Goal: Transaction & Acquisition: Purchase product/service

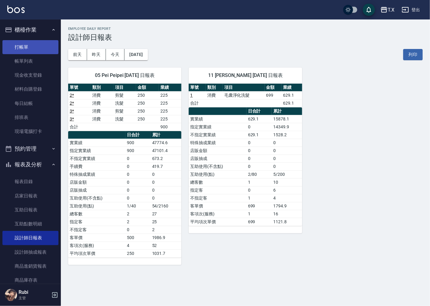
click at [41, 41] on link "打帳單" at bounding box center [30, 47] width 56 height 14
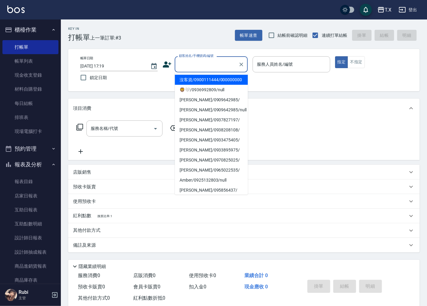
click at [199, 62] on input "顧客姓名/手機號碼/編號" at bounding box center [207, 64] width 58 height 11
click at [193, 84] on li "沒客資/0900111444/000000000" at bounding box center [211, 80] width 73 height 10
type input "沒客資/0900111444/000000000"
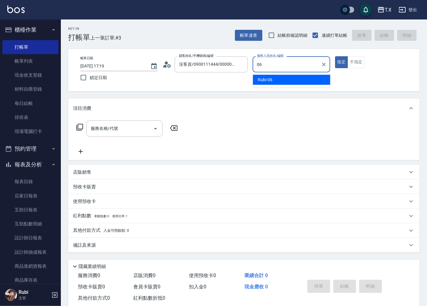
type input "Rubi-06"
type button "true"
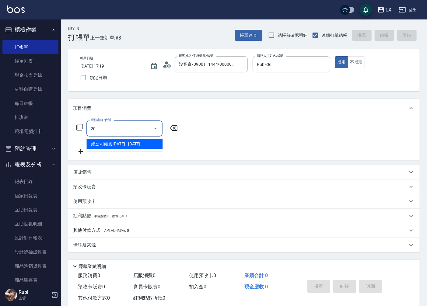
type input "201"
type input "20"
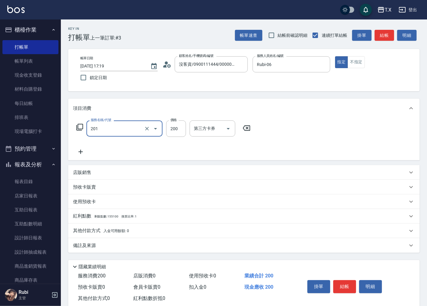
type input "洗髮(201)"
type input "32"
type input "0"
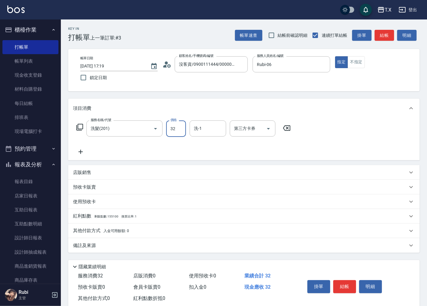
type input "320"
type input "300"
type input "30"
type input "300"
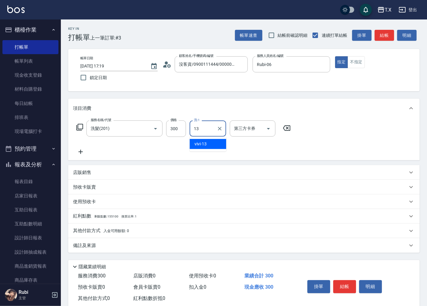
type input "vivi-13"
click at [379, 34] on button "結帳" at bounding box center [384, 35] width 19 height 11
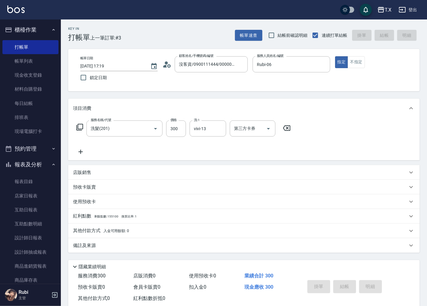
type input "0"
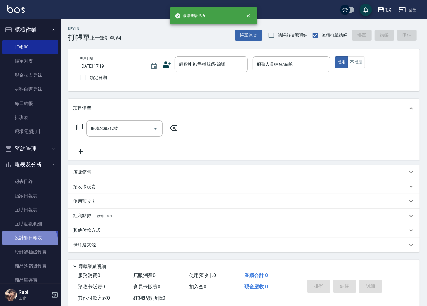
click at [20, 245] on link "設計師日報表" at bounding box center [30, 238] width 56 height 14
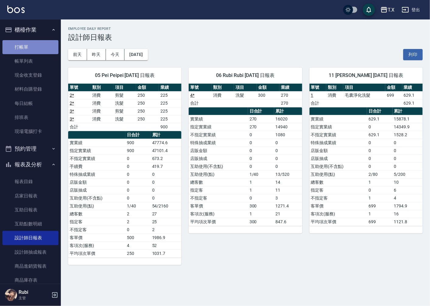
click at [42, 45] on link "打帳單" at bounding box center [30, 47] width 56 height 14
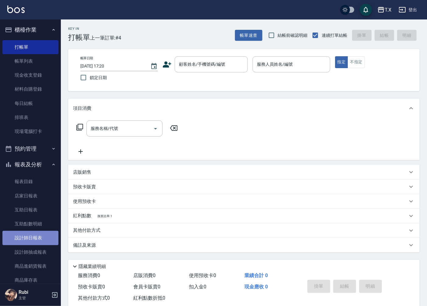
click at [39, 235] on link "設計師日報表" at bounding box center [30, 238] width 56 height 14
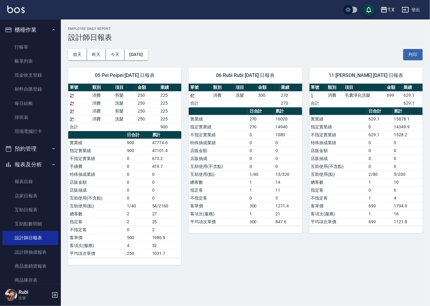
drag, startPoint x: 246, startPoint y: 163, endPoint x: 237, endPoint y: 140, distance: 24.8
click at [247, 157] on tbody "實業績 270 16020 指定實業績 270 14940 不指定實業績 0 1080 特殊抽成業績 0 0 店販金額 0 0 店販抽成 0 0 互助使用(不…" at bounding box center [245, 170] width 113 height 111
drag, startPoint x: 237, startPoint y: 135, endPoint x: 250, endPoint y: 164, distance: 31.9
click at [245, 157] on tbody "實業績 270 16020 指定實業績 270 14940 不指定實業績 0 1080 特殊抽成業績 0 0 店販金額 0 0 店販抽成 0 0 互助使用(不…" at bounding box center [245, 170] width 113 height 111
click at [252, 166] on td "0" at bounding box center [261, 167] width 26 height 8
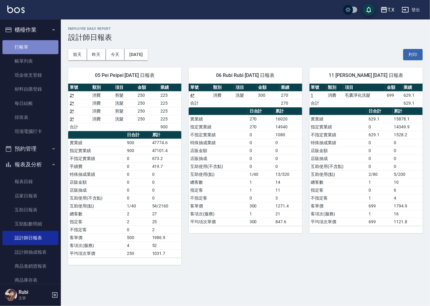
click at [35, 51] on link "打帳單" at bounding box center [30, 47] width 56 height 14
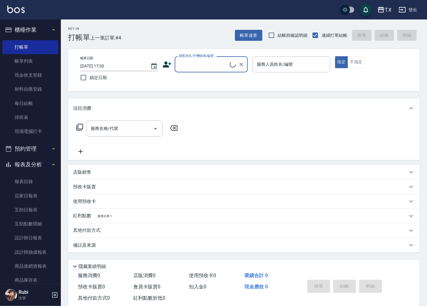
click at [197, 68] on input "顧客姓名/手機號碼/編號" at bounding box center [204, 64] width 52 height 11
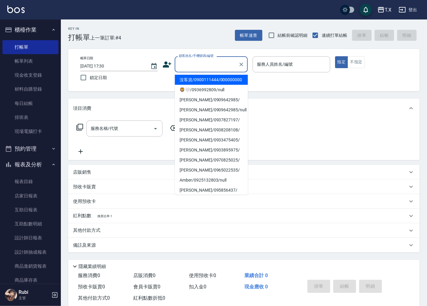
click at [197, 83] on li "沒客資/0900111444/000000000" at bounding box center [211, 80] width 73 height 10
type input "沒客資/0900111444/000000000"
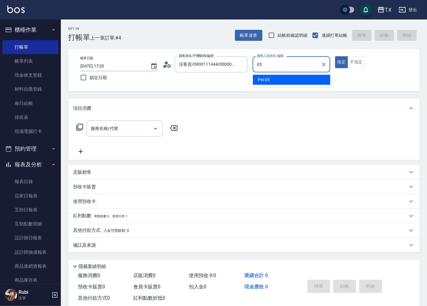
type input "Pei-05"
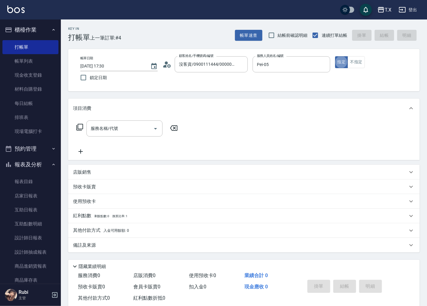
type button "true"
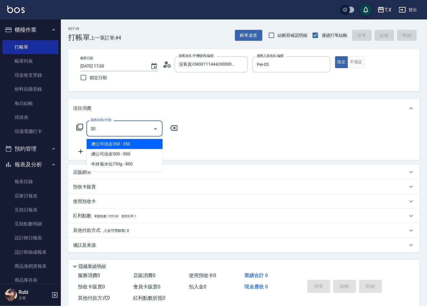
type input "501"
type input "100"
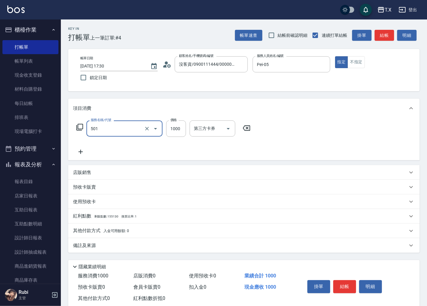
type input "染髮(501)"
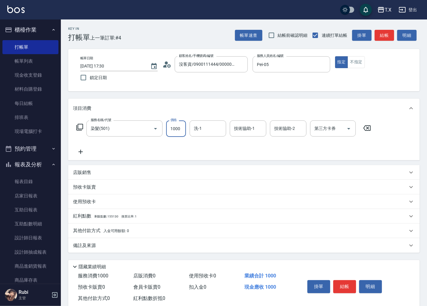
type input "12"
type input "0"
type input "122"
type input "10"
type input "12"
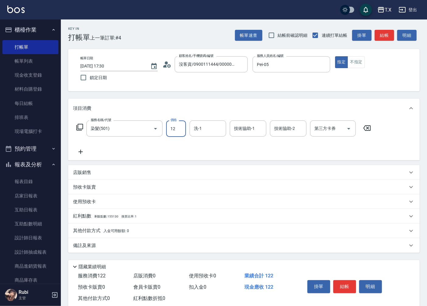
type input "0"
type input "120"
type input "1200"
type input "鯨魚-12"
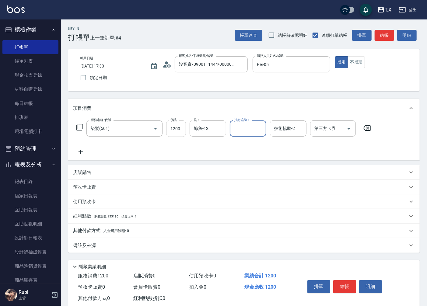
click at [171, 127] on input "1200" at bounding box center [176, 129] width 20 height 16
type input "1"
type input "0"
type input "150"
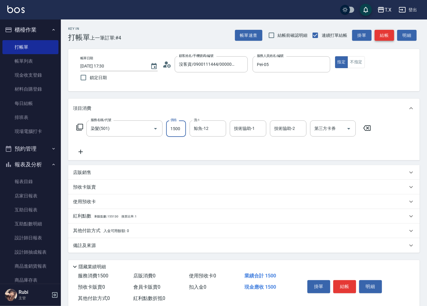
type input "1500"
click at [379, 36] on button "結帳" at bounding box center [384, 35] width 19 height 11
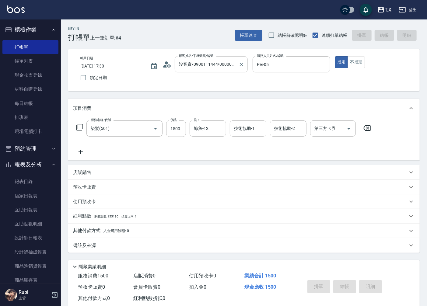
type input "2025/09/10 17:31"
type input "0"
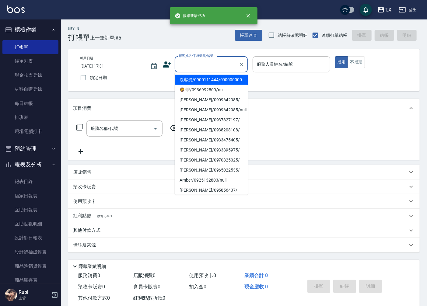
click at [207, 62] on input "顧客姓名/手機號碼/編號" at bounding box center [207, 64] width 58 height 11
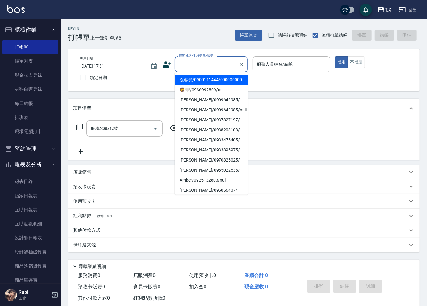
click at [207, 83] on li "沒客資/0900111444/000000000" at bounding box center [211, 80] width 73 height 10
type input "沒客資/0900111444/000000000"
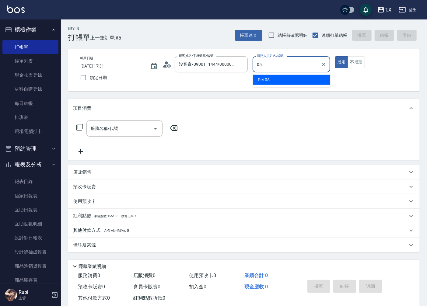
type input "Pei-05"
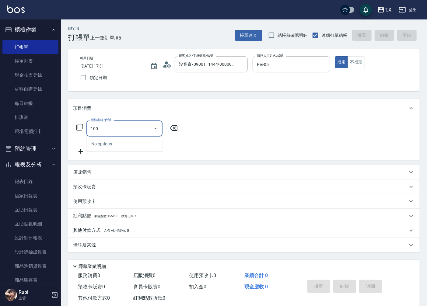
type input "1003"
type input "150"
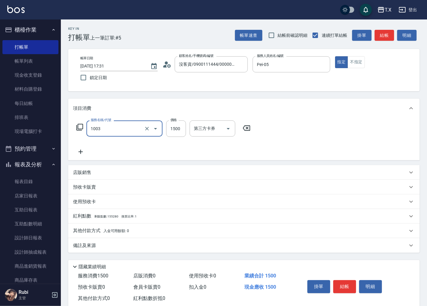
type input "洗+四段式(1003)"
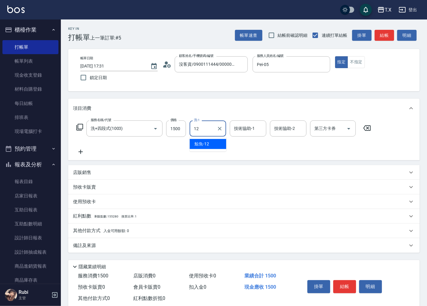
type input "鯨魚-12"
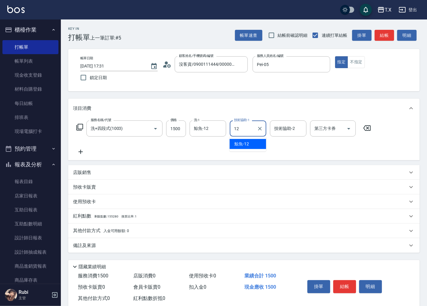
type input "鯨魚-12"
click at [384, 33] on button "結帳" at bounding box center [384, 35] width 19 height 11
type input "0"
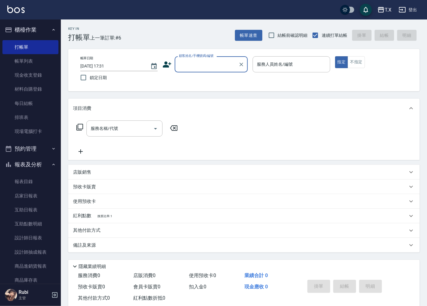
click at [316, 23] on div "Key In 打帳單 上一筆訂單:#6 帳單速查 結帳前確認明細 連續打單結帳 掛單 結帳 明細" at bounding box center [240, 30] width 359 height 22
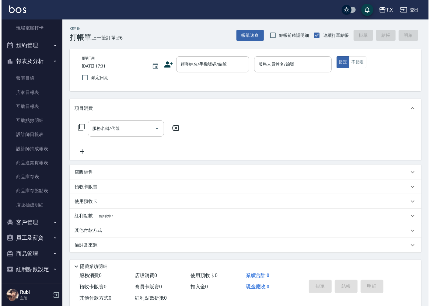
scroll to position [104, 0]
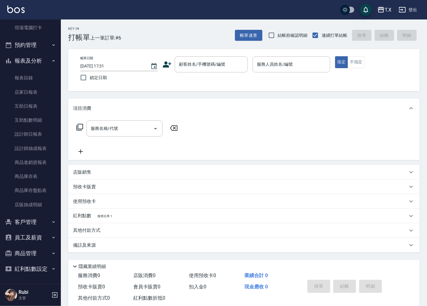
click at [36, 223] on button "客戶管理" at bounding box center [30, 222] width 56 height 16
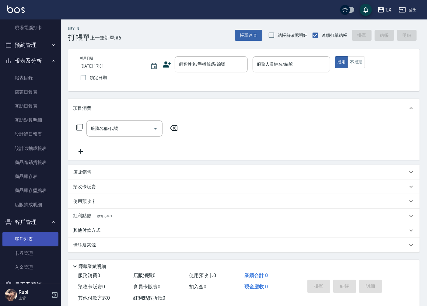
click at [32, 239] on link "客戶列表" at bounding box center [30, 239] width 56 height 14
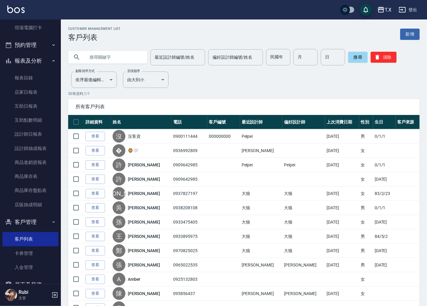
click at [120, 57] on input "text" at bounding box center [113, 57] width 57 height 16
type input "[PERSON_NAME]"
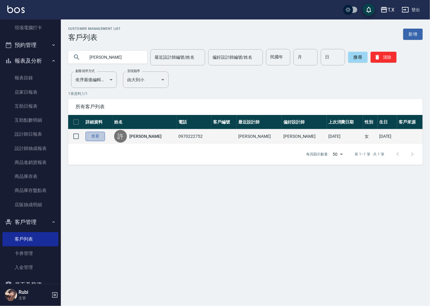
click at [91, 135] on link "查看" at bounding box center [95, 136] width 19 height 9
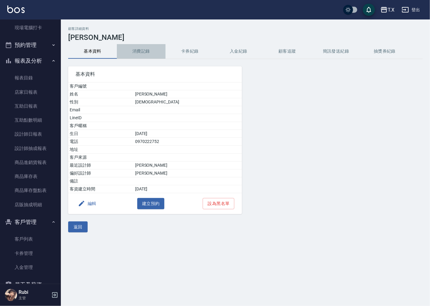
click at [142, 51] on button "消費記錄" at bounding box center [141, 51] width 49 height 15
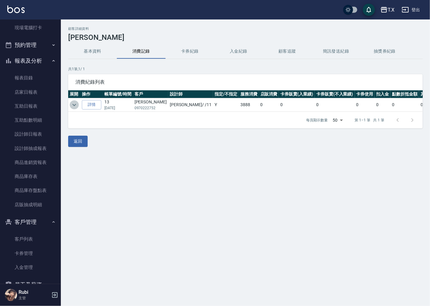
click at [73, 105] on icon "expand row" at bounding box center [75, 105] width 4 height 2
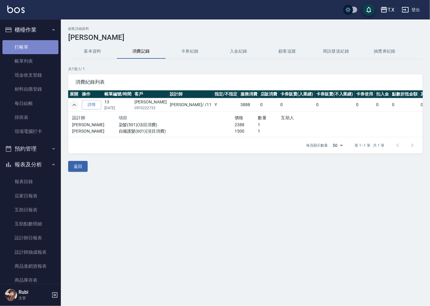
click at [37, 43] on link "打帳單" at bounding box center [30, 47] width 56 height 14
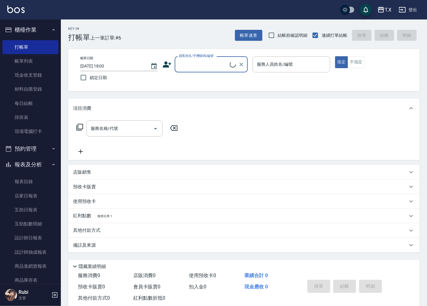
click at [201, 65] on input "顧客姓名/手機號碼/編號" at bounding box center [204, 64] width 52 height 11
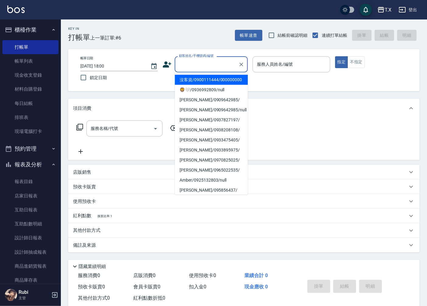
click at [200, 82] on li "沒客資/0900111444/000000000" at bounding box center [211, 80] width 73 height 10
type input "沒客資/0900111444/000000000"
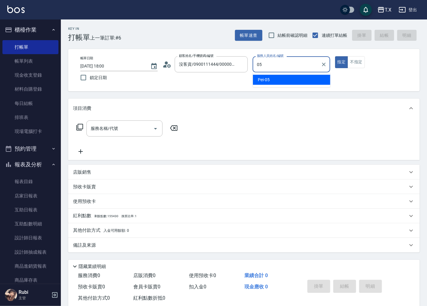
type input "Pei-05"
type button "true"
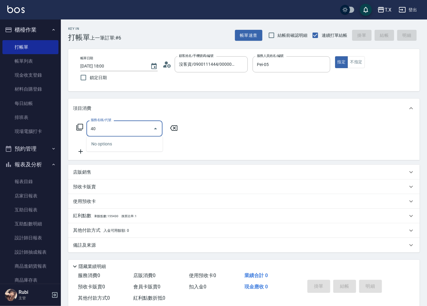
type input "401"
type input "20"
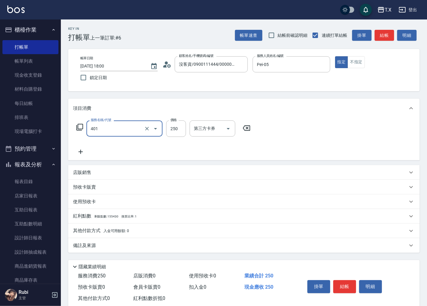
type input "剪髮(401)"
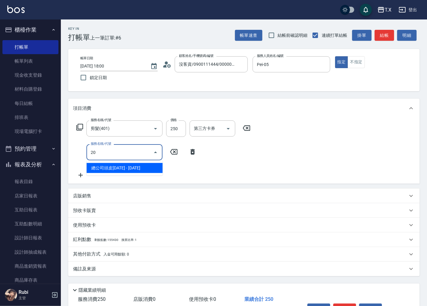
type input "總公司頭皮1200(1018)"
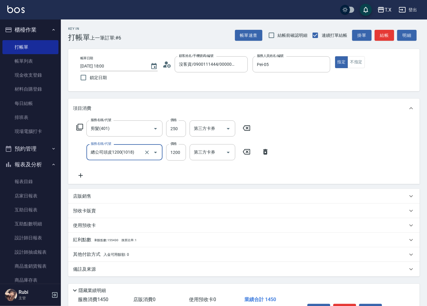
type input "140"
click at [148, 154] on icon "Clear" at bounding box center [147, 153] width 6 height 6
type input "2"
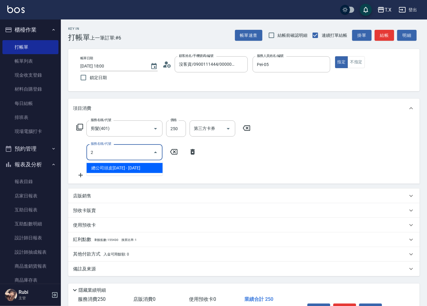
type input "20"
type input "201"
type input "40"
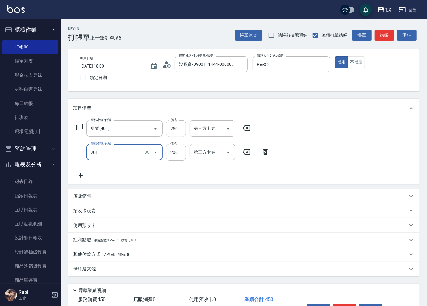
type input "洗髮(201)"
type input "2"
type input "20"
type input "25"
type input "50"
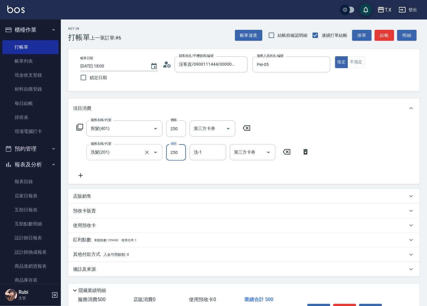
type input "250"
type input "鯨魚-12"
click at [389, 36] on button "結帳" at bounding box center [384, 35] width 19 height 11
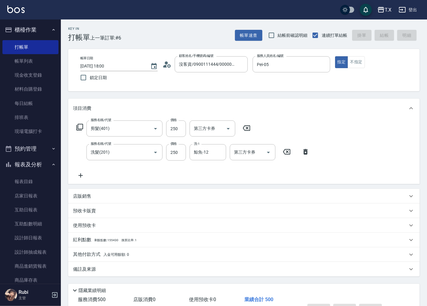
type input "0"
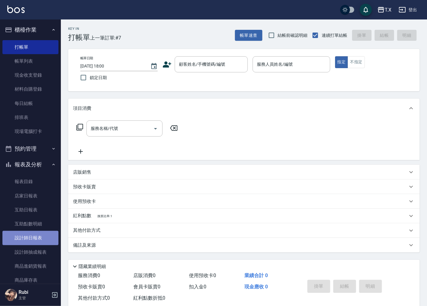
click at [34, 236] on link "設計師日報表" at bounding box center [30, 238] width 56 height 14
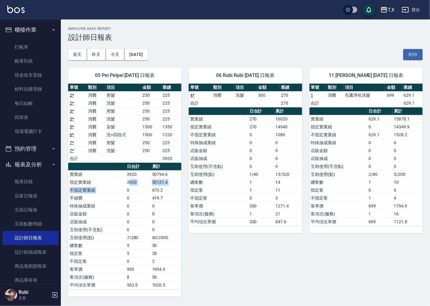
drag, startPoint x: 126, startPoint y: 193, endPoint x: 126, endPoint y: 162, distance: 30.8
click at [126, 164] on table "日合計 累計 實業績 3920 50794.6 指定實業績 3920 50121.4 不指定實業績 0 673.2 手續費 0 419.7 特殊抽成業績 0 …" at bounding box center [124, 226] width 113 height 127
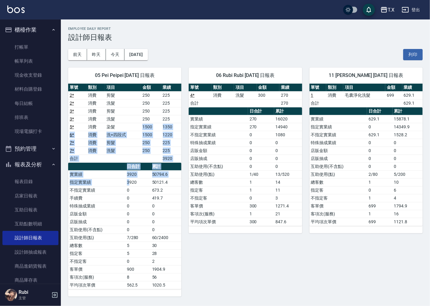
drag, startPoint x: 114, startPoint y: 130, endPoint x: 133, endPoint y: 202, distance: 74.5
click at [133, 198] on div "單號 類別 項目 金額 業績 2 * 消費 剪髮 250 225 2 * 消費 洗髮 250 225 3 * 消費 剪髮 250 225 3 * 消費 洗髮 …" at bounding box center [124, 187] width 113 height 206
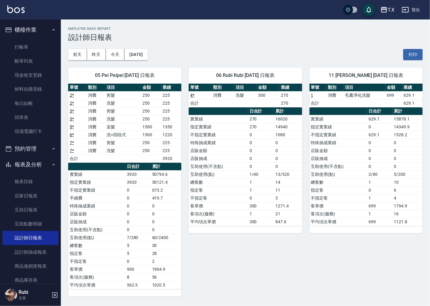
drag, startPoint x: 136, startPoint y: 228, endPoint x: 135, endPoint y: 214, distance: 14.0
click at [136, 226] on tbody "實業績 3920 50794.6 指定實業績 3920 50121.4 不指定實業績 0 673.2 手續費 0 419.7 特殊抽成業績 0 0 店販金額 …" at bounding box center [124, 230] width 113 height 119
drag, startPoint x: 135, startPoint y: 214, endPoint x: 135, endPoint y: 178, distance: 36.6
click at [137, 191] on tbody "實業績 3920 50794.6 指定實業績 3920 50121.4 不指定實業績 0 673.2 手續費 0 419.7 特殊抽成業績 0 0 店販金額 …" at bounding box center [124, 230] width 113 height 119
drag, startPoint x: 126, startPoint y: 147, endPoint x: 135, endPoint y: 207, distance: 61.3
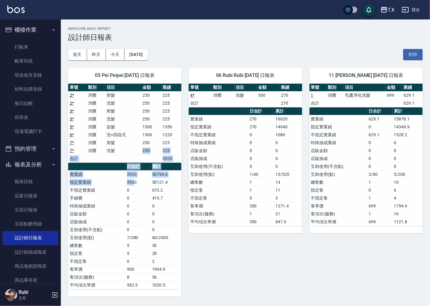
click at [135, 190] on div "單號 類別 項目 金額 業績 2 * 消費 剪髮 250 225 2 * 消費 洗髮 250 225 3 * 消費 剪髮 250 225 3 * 消費 洗髮 …" at bounding box center [124, 187] width 113 height 206
click at [135, 209] on td "0" at bounding box center [138, 206] width 25 height 8
drag, startPoint x: 133, startPoint y: 206, endPoint x: 123, endPoint y: 172, distance: 35.5
click at [130, 190] on tbody "實業績 3920 50794.6 指定實業績 3920 50121.4 不指定實業績 0 673.2 手續費 0 419.7 特殊抽成業績 0 0 店販金額 …" at bounding box center [124, 230] width 113 height 119
drag, startPoint x: 119, startPoint y: 160, endPoint x: 132, endPoint y: 203, distance: 45.0
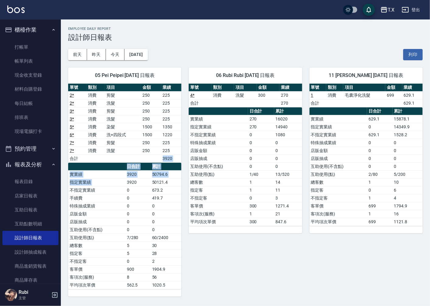
click at [131, 197] on div "單號 類別 項目 金額 業績 2 * 消費 剪髮 250 225 2 * 消費 洗髮 250 225 3 * 消費 剪髮 250 225 3 * 消費 洗髮 …" at bounding box center [124, 187] width 113 height 206
click at [132, 206] on td "0" at bounding box center [138, 206] width 25 height 8
drag, startPoint x: 132, startPoint y: 206, endPoint x: 131, endPoint y: 178, distance: 28.0
click at [132, 183] on tbody "實業績 3920 50794.6 指定實業績 3920 50121.4 不指定實業績 0 673.2 手續費 0 419.7 特殊抽成業績 0 0 店販金額 …" at bounding box center [124, 230] width 113 height 119
drag, startPoint x: 126, startPoint y: 160, endPoint x: 135, endPoint y: 199, distance: 40.2
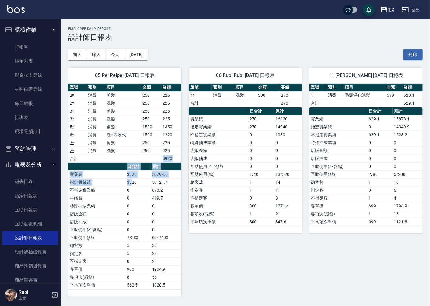
click at [135, 198] on div "單號 類別 項目 金額 業績 2 * 消費 剪髮 250 225 2 * 消費 洗髮 250 225 3 * 消費 剪髮 250 225 3 * 消費 洗髮 …" at bounding box center [124, 187] width 113 height 206
click at [134, 204] on td "0" at bounding box center [138, 206] width 25 height 8
drag, startPoint x: 134, startPoint y: 204, endPoint x: 127, endPoint y: 184, distance: 21.6
click at [130, 189] on tbody "實業績 3920 50794.6 指定實業績 3920 50121.4 不指定實業績 0 673.2 手續費 0 419.7 特殊抽成業績 0 0 店販金額 …" at bounding box center [124, 230] width 113 height 119
drag, startPoint x: 124, startPoint y: 174, endPoint x: 127, endPoint y: 205, distance: 30.7
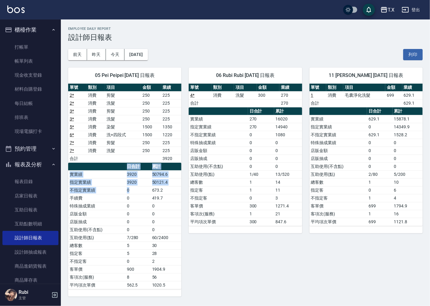
click at [129, 199] on table "日合計 累計 實業績 3920 50794.6 指定實業績 3920 50121.4 不指定實業績 0 673.2 手續費 0 419.7 特殊抽成業績 0 …" at bounding box center [124, 226] width 113 height 127
click at [127, 205] on td "0" at bounding box center [138, 206] width 25 height 8
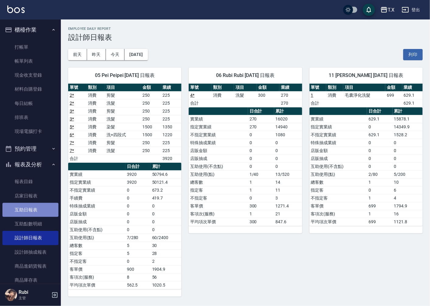
click at [34, 211] on link "互助日報表" at bounding box center [30, 210] width 56 height 14
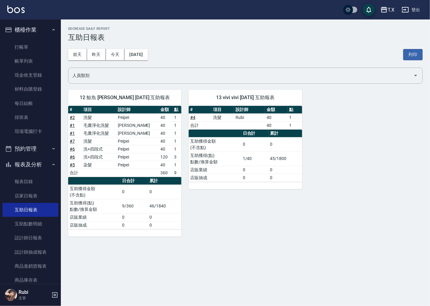
click at [72, 132] on link "# 1" at bounding box center [72, 133] width 5 height 5
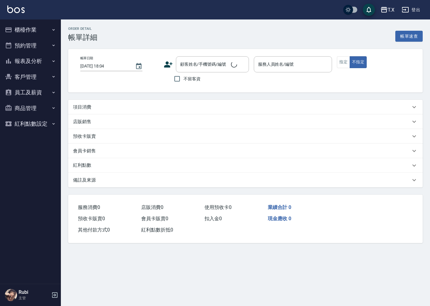
type input "[DATE] 13:06"
type input "Lena-11"
type input "60"
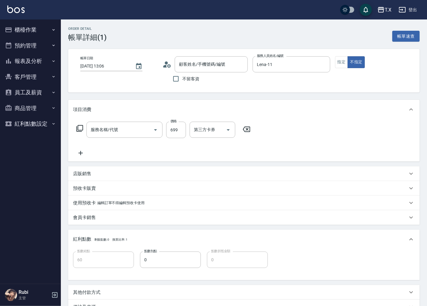
type input "毛囊淨化洗髮(1005)"
type input "沒客資/0900111444/000000000"
click at [35, 52] on button "預約管理" at bounding box center [30, 46] width 56 height 16
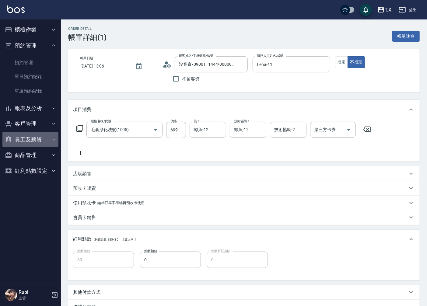
click at [38, 132] on button "員工及薪資" at bounding box center [30, 140] width 56 height 16
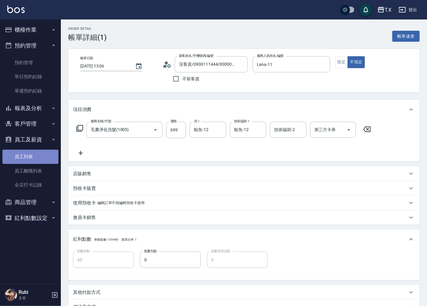
click at [28, 151] on link "員工列表" at bounding box center [30, 157] width 56 height 14
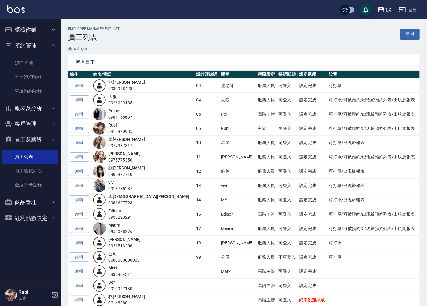
click at [115, 170] on link "劉 靖妤" at bounding box center [126, 168] width 37 height 5
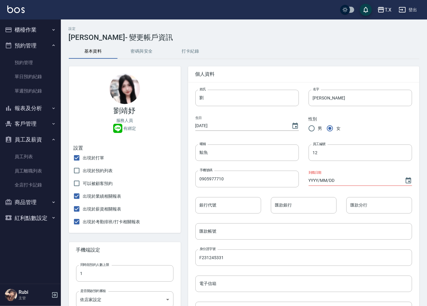
click at [139, 54] on button "密碼與安全" at bounding box center [142, 51] width 49 height 15
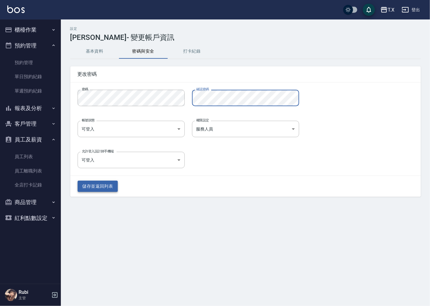
click at [99, 185] on button "儲存並返回列表" at bounding box center [98, 186] width 41 height 11
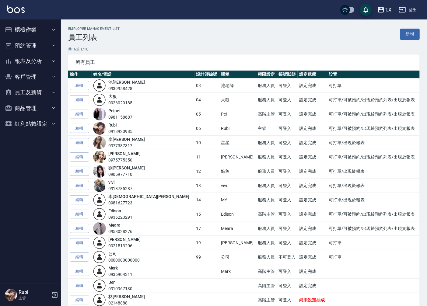
click at [48, 26] on button "櫃檯作業" at bounding box center [30, 30] width 56 height 16
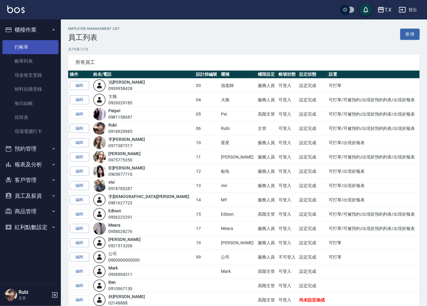
click at [41, 42] on link "打帳單" at bounding box center [30, 47] width 56 height 14
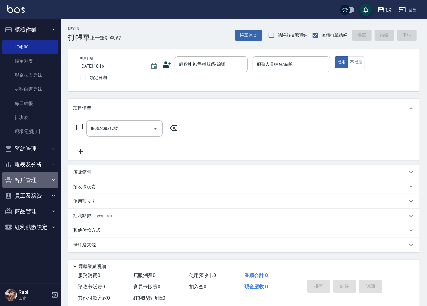
click at [41, 174] on button "客戶管理" at bounding box center [30, 180] width 56 height 16
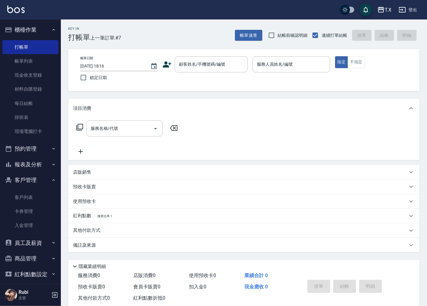
click at [30, 239] on button "員工及薪資" at bounding box center [30, 244] width 56 height 16
click at [29, 257] on link "員工列表" at bounding box center [30, 260] width 56 height 14
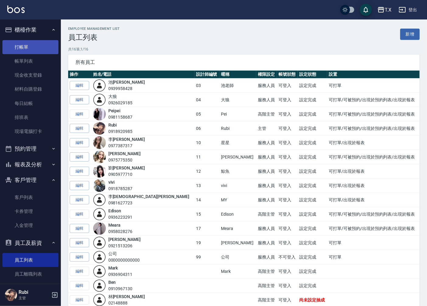
click at [34, 44] on link "打帳單" at bounding box center [30, 47] width 56 height 14
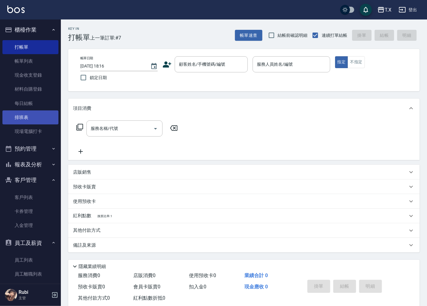
drag, startPoint x: 14, startPoint y: 108, endPoint x: 17, endPoint y: 112, distance: 4.5
click at [17, 112] on nav "櫃檯作業 打帳單 帳單列表 現金收支登錄 材料自購登錄 每日結帳 排班表 現場電腦打卡 預約管理 預約管理 單日預約紀錄 單週預約紀錄 報表及分析 報表目錄 …" at bounding box center [30, 151] width 61 height 265
click at [180, 64] on div "顧客姓名/手機號碼/編號 顧客姓名/手機號碼/編號" at bounding box center [211, 64] width 73 height 16
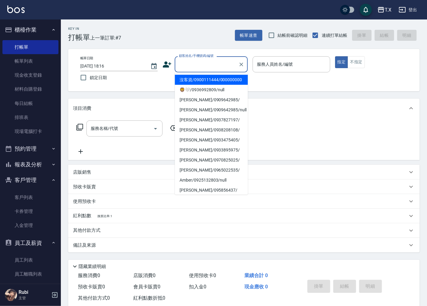
click at [199, 79] on li "沒客資/0900111444/000000000" at bounding box center [211, 80] width 73 height 10
type input "沒客資/0900111444/000000000"
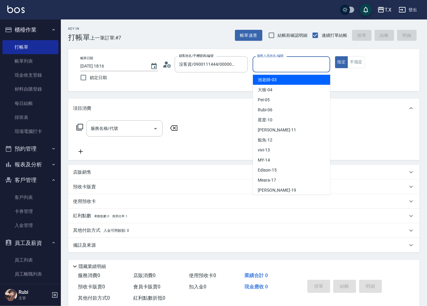
click at [301, 61] on input "服務人員姓名/編號" at bounding box center [292, 64] width 72 height 11
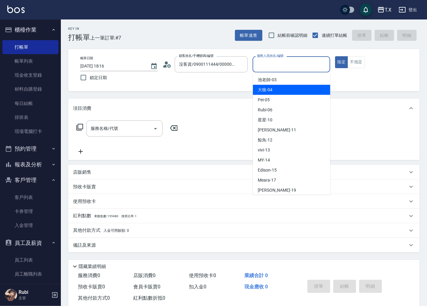
click at [294, 92] on div "大狼 -04" at bounding box center [291, 90] width 77 height 10
type input "大狼-04"
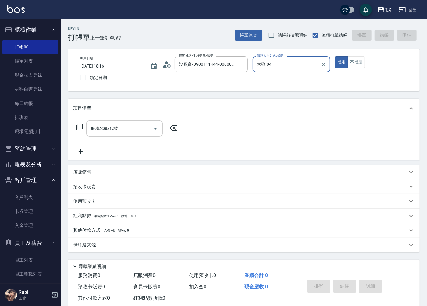
click at [116, 129] on div "服務名稱/代號 服務名稱/代號" at bounding box center [125, 129] width 76 height 16
click at [83, 126] on icon at bounding box center [79, 127] width 7 height 7
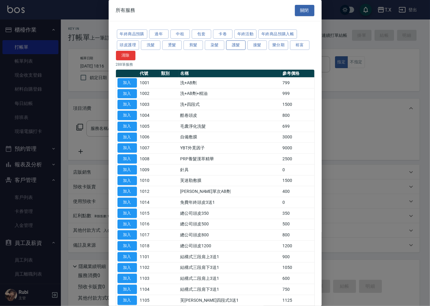
click at [241, 47] on button "護髮" at bounding box center [235, 45] width 19 height 9
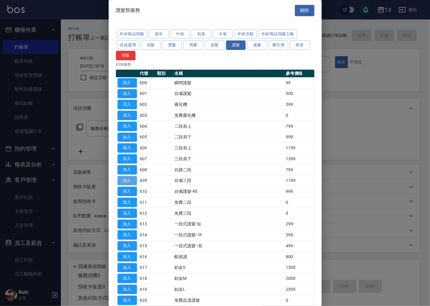
click at [128, 183] on button "加入" at bounding box center [127, 180] width 19 height 9
type input "自備三段(609)"
type input "110"
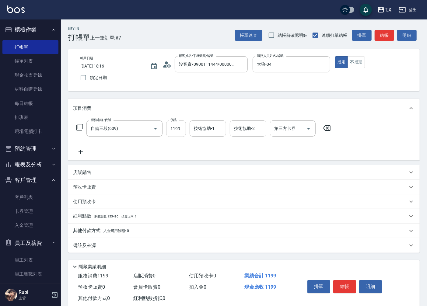
click at [177, 132] on input "1199" at bounding box center [176, 129] width 20 height 16
type input "1"
type input "0"
type input "109"
type input "10"
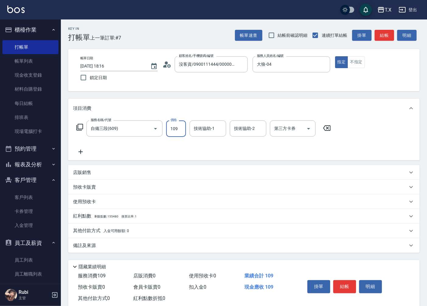
type input "1097"
type input "100"
type input "1097"
click at [80, 125] on icon at bounding box center [79, 127] width 7 height 7
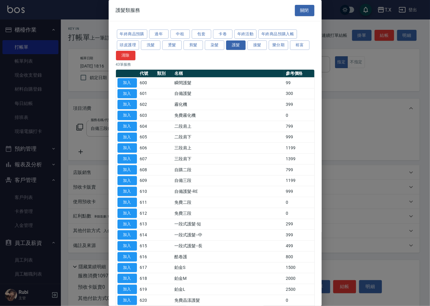
drag, startPoint x: 357, startPoint y: 62, endPoint x: 356, endPoint y: 69, distance: 6.4
click at [358, 63] on div at bounding box center [215, 153] width 430 height 306
click at [135, 44] on button "頭皮護理" at bounding box center [128, 45] width 23 height 9
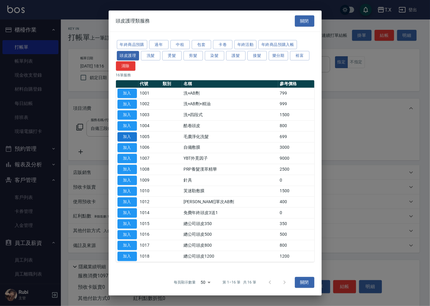
click at [128, 139] on button "加入" at bounding box center [127, 136] width 19 height 9
type input "170"
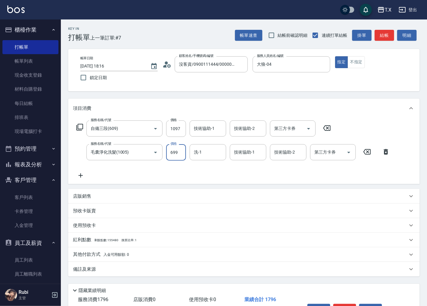
click at [174, 153] on input "699" at bounding box center [176, 152] width 20 height 16
click at [181, 154] on input "699" at bounding box center [176, 152] width 20 height 16
type input "69"
type input "110"
type input "0"
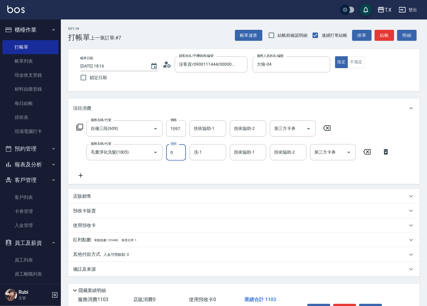
type input "100"
type input "7"
type input "110"
type input "700"
type input "170"
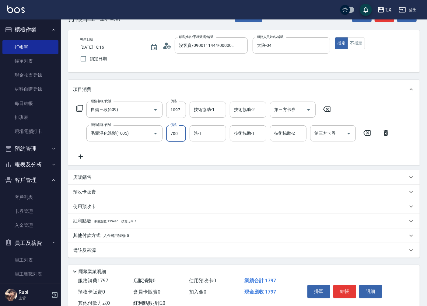
scroll to position [38, 0]
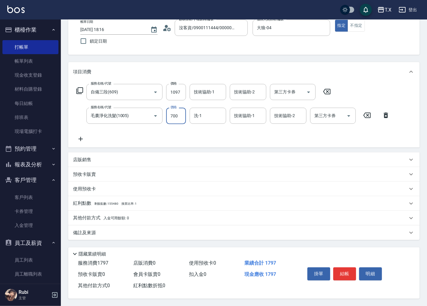
type input "700"
click at [75, 217] on p "其他付款方式 入金可用餘額: 0" at bounding box center [101, 218] width 56 height 7
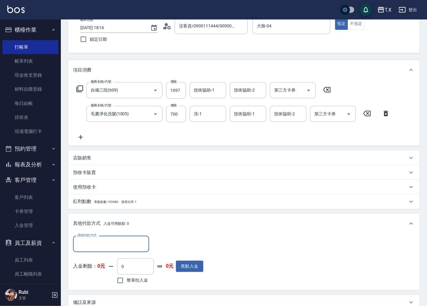
scroll to position [0, 0]
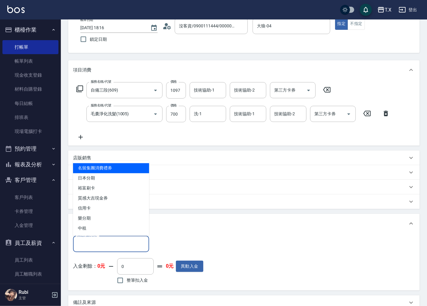
click at [89, 242] on input "其他付款方式" at bounding box center [111, 244] width 71 height 11
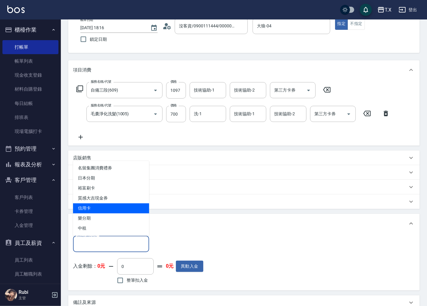
click at [105, 208] on span "信用卡" at bounding box center [111, 209] width 76 height 10
type input "信用卡"
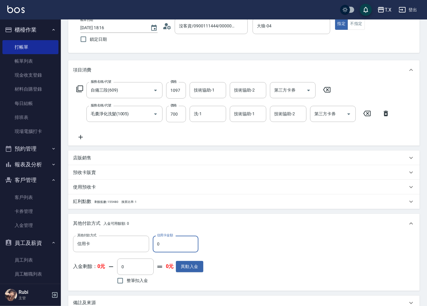
click at [169, 247] on input "0" at bounding box center [176, 244] width 46 height 16
type input "179"
type input "160"
type input "1797"
type input "0"
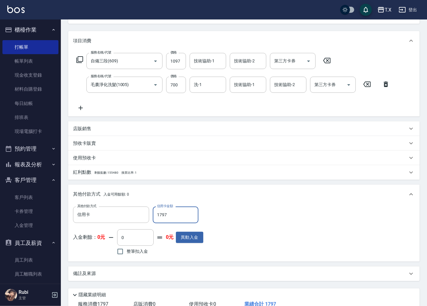
scroll to position [110, 0]
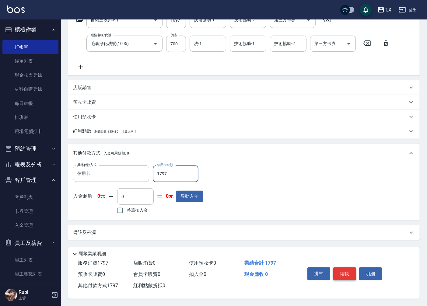
type input "1797"
click at [343, 272] on button "結帳" at bounding box center [345, 274] width 23 height 13
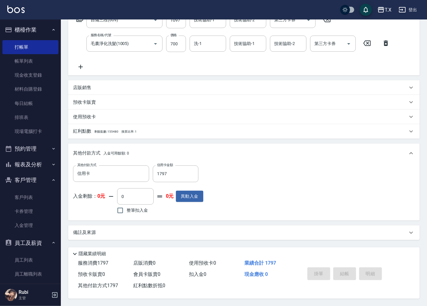
type input "2025/09/10 18:18"
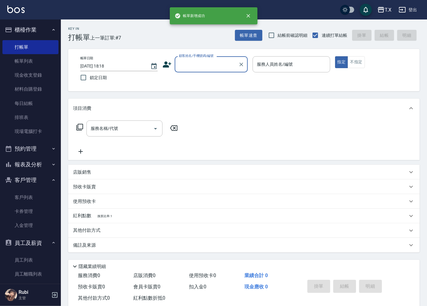
scroll to position [0, 0]
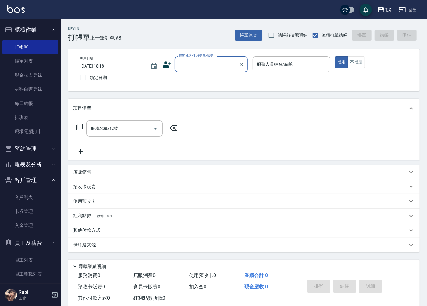
click at [219, 59] on input "顧客姓名/手機號碼/編號" at bounding box center [207, 64] width 58 height 11
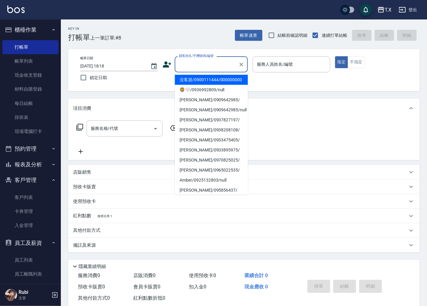
click at [214, 82] on li "沒客資/0900111444/000000000" at bounding box center [211, 80] width 73 height 10
type input "沒客資/0900111444/000000000"
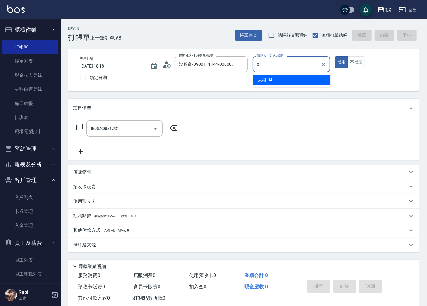
type input "大狼-04"
type button "true"
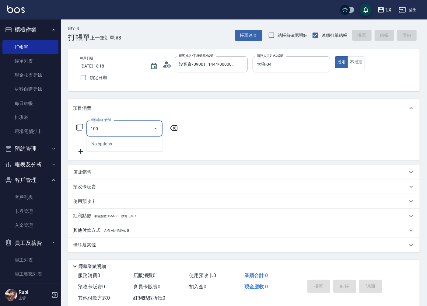
type input "1005"
type input "60"
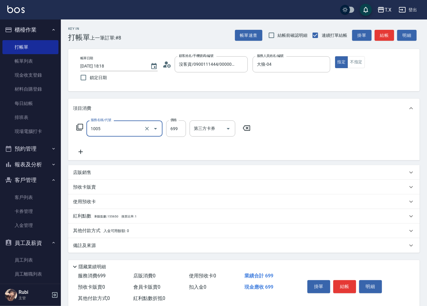
type input "毛囊淨化洗髮(1005)"
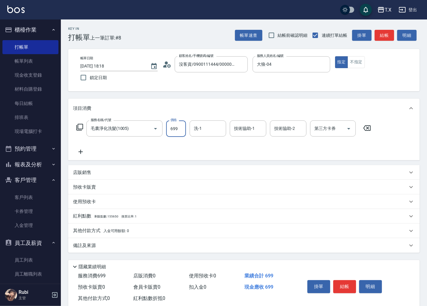
type input "7"
type input "0"
type input "700"
type input "70"
type input "700"
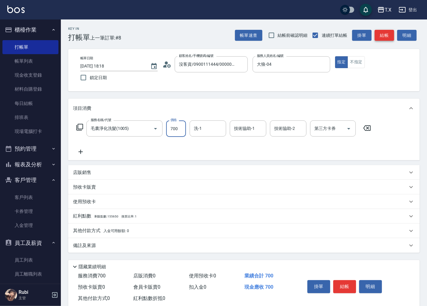
click at [389, 37] on button "結帳" at bounding box center [384, 35] width 19 height 11
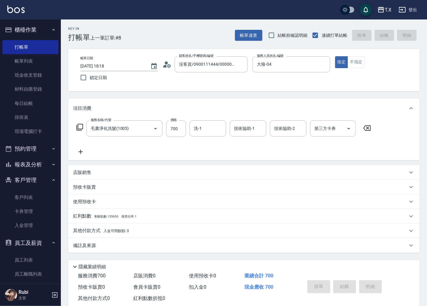
type input "2025/09/10 18:34"
type input "0"
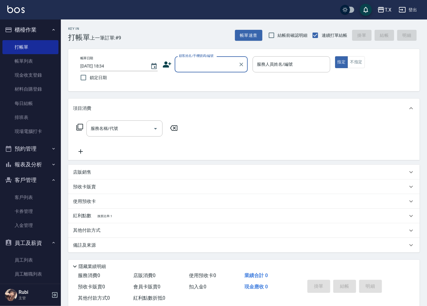
click at [41, 178] on button "客戶管理" at bounding box center [30, 180] width 56 height 16
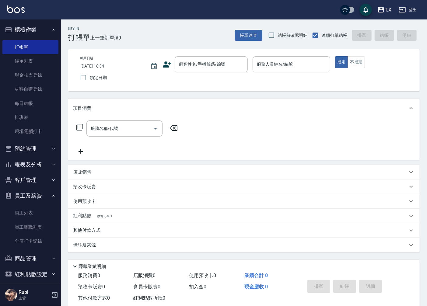
click at [37, 197] on button "員工及薪資" at bounding box center [30, 196] width 56 height 16
click at [41, 164] on button "報表及分析" at bounding box center [30, 165] width 56 height 16
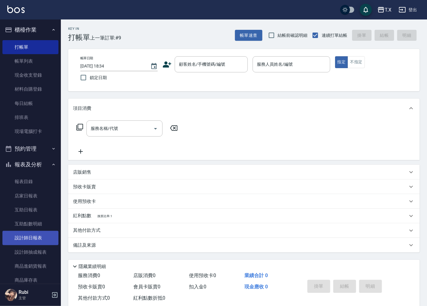
click at [38, 235] on link "設計師日報表" at bounding box center [30, 238] width 56 height 14
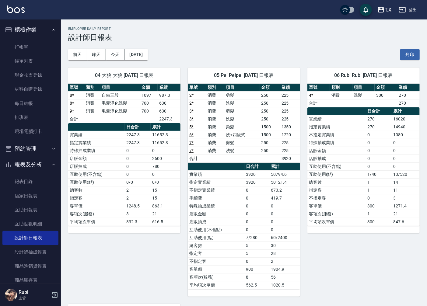
drag, startPoint x: 264, startPoint y: 180, endPoint x: 240, endPoint y: 162, distance: 30.5
click at [250, 170] on table "日合計 累計 實業績 3920 50794.6 指定實業績 3920 50121.4 不指定實業績 0 673.2 手續費 0 419.7 特殊抽成業績 0 …" at bounding box center [244, 226] width 112 height 127
drag, startPoint x: 240, startPoint y: 149, endPoint x: 263, endPoint y: 174, distance: 33.4
click at [257, 166] on div "單號 類別 項目 金額 業績 2 * 消費 剪髮 250 225 2 * 消費 洗髮 250 225 3 * 消費 剪髮 250 225 3 * 消費 洗髮 …" at bounding box center [244, 187] width 112 height 206
click at [264, 183] on td "3920" at bounding box center [257, 183] width 25 height 8
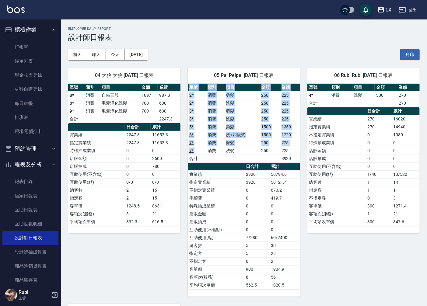
drag, startPoint x: 185, startPoint y: 105, endPoint x: 209, endPoint y: 178, distance: 77.3
click at [209, 174] on div "05 Pei Peipei 09/10/2025 日報表 單號 類別 項目 金額 業績 2 * 消費 剪髮 250 225 2 * 消費 洗髮 250 225…" at bounding box center [241, 178] width 120 height 237
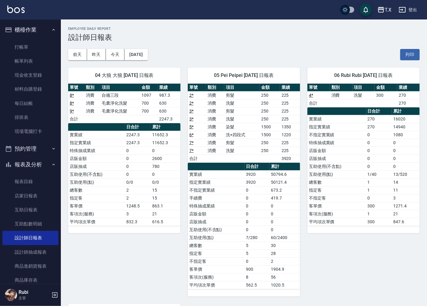
click at [218, 199] on td "手續費" at bounding box center [216, 198] width 57 height 8
click at [226, 194] on td "不指定實業績" at bounding box center [216, 190] width 57 height 8
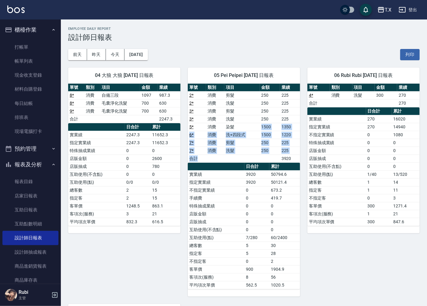
drag, startPoint x: 246, startPoint y: 155, endPoint x: 239, endPoint y: 118, distance: 37.8
click at [241, 121] on tbody "2 * 消費 剪髮 250 225 2 * 消費 洗髮 250 225 3 * 消費 剪髮 250 225 3 * 消費 洗髮 250 225 5 * 消費 …" at bounding box center [244, 126] width 112 height 71
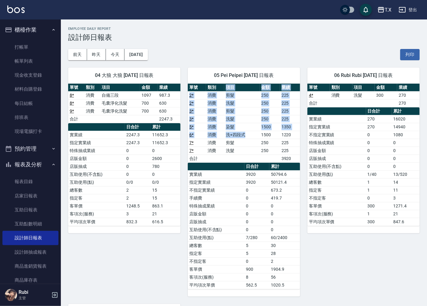
drag, startPoint x: 223, startPoint y: 89, endPoint x: 253, endPoint y: 160, distance: 77.0
click at [250, 151] on table "單號 類別 項目 金額 業績 2 * 消費 剪髮 250 225 2 * 消費 洗髮 250 225 3 * 消費 剪髮 250 225 3 * 消費 洗髮 …" at bounding box center [244, 123] width 112 height 79
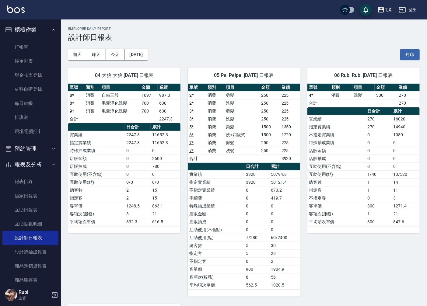
click at [254, 166] on th "日合計" at bounding box center [257, 167] width 25 height 8
click at [43, 40] on link "打帳單" at bounding box center [30, 47] width 56 height 14
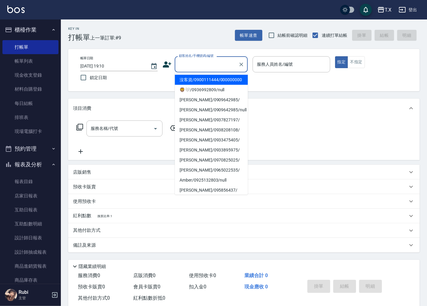
click at [197, 68] on input "顧客姓名/手機號碼/編號" at bounding box center [207, 64] width 58 height 11
click at [202, 82] on li "沒客資/0900111444/000000000" at bounding box center [211, 80] width 73 height 10
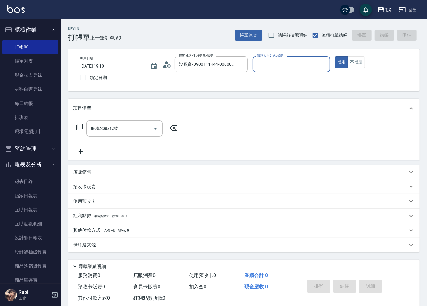
type input "沒客資/0900111444/000000000"
type input "Pei-05"
type button "true"
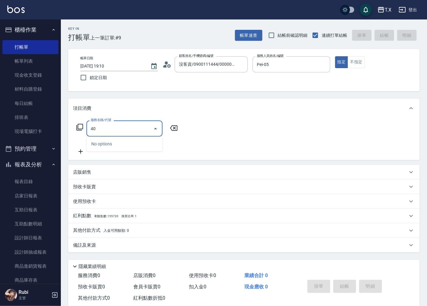
type input "401"
type input "20"
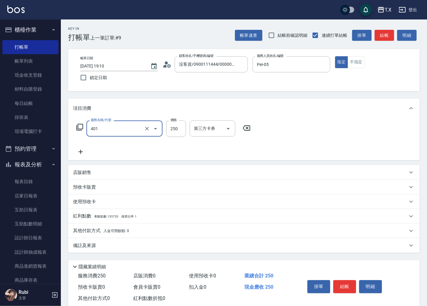
type input "剪髮(401)"
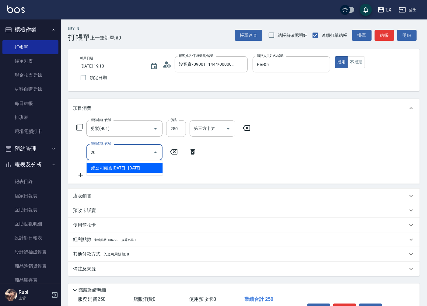
type input "201"
type input "40"
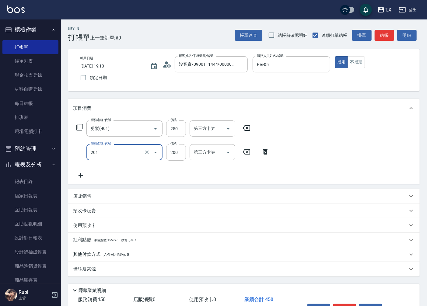
type input "洗髮(201)"
drag, startPoint x: 175, startPoint y: 127, endPoint x: 174, endPoint y: 119, distance: 7.5
click at [175, 127] on input "250" at bounding box center [176, 129] width 20 height 16
type input "20"
type input "200"
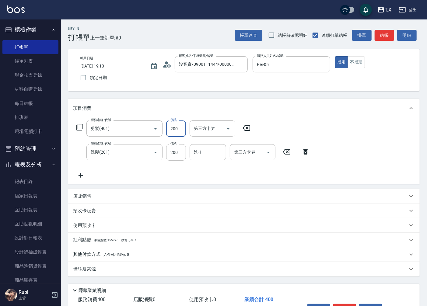
drag, startPoint x: 176, startPoint y: 132, endPoint x: 178, endPoint y: 128, distance: 3.8
click at [178, 128] on input "200" at bounding box center [176, 129] width 20 height 16
click at [178, 129] on input "200" at bounding box center [176, 129] width 20 height 16
type input "20"
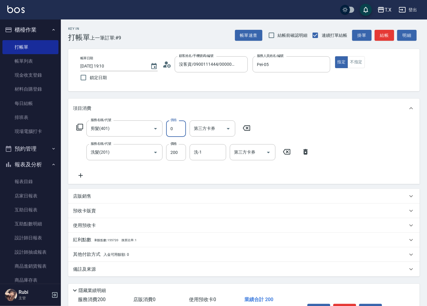
type input "20"
type input "40"
type input "3"
type input "20"
type input "30"
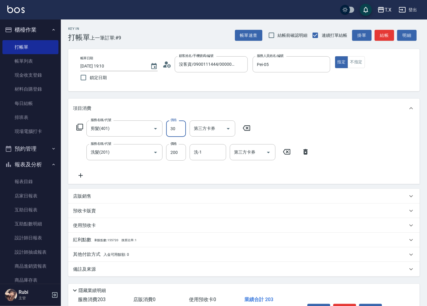
type input "50"
type input "300"
click at [383, 32] on button "結帳" at bounding box center [384, 35] width 19 height 11
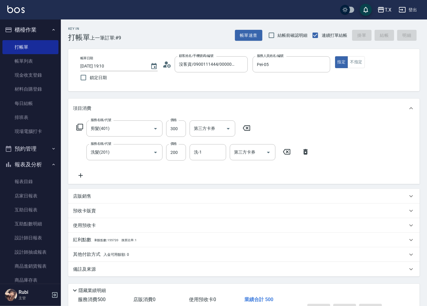
type input "2025/09/10 19:21"
type input "0"
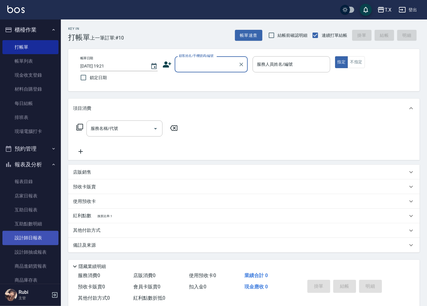
click at [25, 237] on link "設計師日報表" at bounding box center [30, 238] width 56 height 14
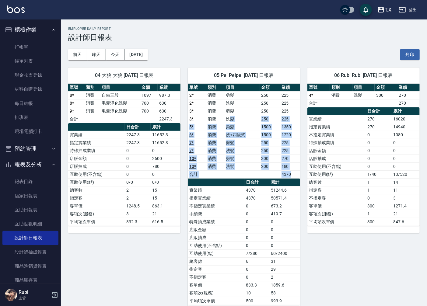
drag, startPoint x: 232, startPoint y: 119, endPoint x: 220, endPoint y: 223, distance: 104.2
click at [221, 202] on div "單號 類別 項目 金額 業績 2 * 消費 剪髮 250 225 2 * 消費 洗髮 250 225 3 * 消費 剪髮 250 225 3 * 消費 洗髮 …" at bounding box center [244, 195] width 112 height 222
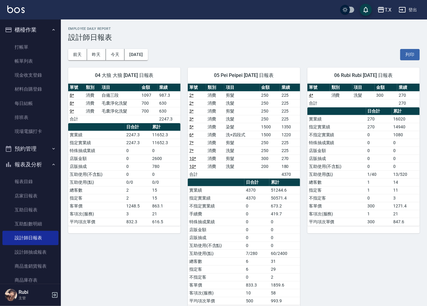
click at [225, 242] on td "店販抽成" at bounding box center [216, 238] width 57 height 8
drag, startPoint x: 215, startPoint y: 230, endPoint x: 195, endPoint y: 195, distance: 40.5
click at [197, 199] on tbody "實業績 4370 51244.6 指定實業績 4370 50571.4 不指定實業績 0 673.2 手續費 0 419.7 特殊抽成業績 0 0 店販金額 …" at bounding box center [244, 245] width 112 height 119
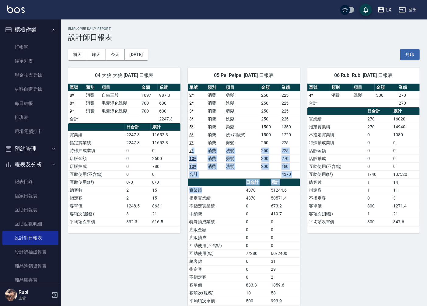
drag, startPoint x: 191, startPoint y: 154, endPoint x: 215, endPoint y: 216, distance: 66.1
click at [214, 212] on div "單號 類別 項目 金額 業績 2 * 消費 剪髮 250 225 2 * 消費 洗髮 250 225 3 * 消費 剪髮 250 225 3 * 消費 洗髮 …" at bounding box center [244, 195] width 112 height 222
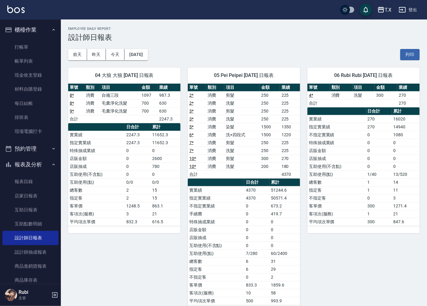
click at [217, 223] on td "特殊抽成業績" at bounding box center [216, 222] width 57 height 8
click at [39, 47] on link "打帳單" at bounding box center [30, 47] width 56 height 14
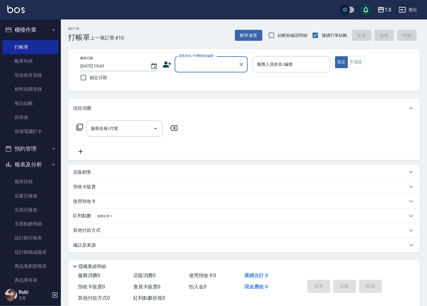
click at [186, 64] on input "顧客姓名/手機號碼/編號" at bounding box center [207, 64] width 58 height 11
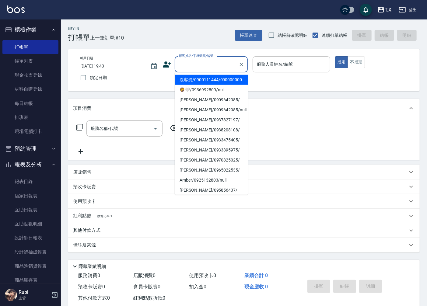
click at [211, 43] on div "Key In 打帳單 上一筆訂單:#10 帳單速查 結帳前確認明細 連續打單結帳 掛單 結帳 明細 帳單日期 2025/09/10 19:43 鎖定日期 顧客…" at bounding box center [244, 168] width 367 height 299
drag, startPoint x: 217, startPoint y: 60, endPoint x: 216, endPoint y: 66, distance: 6.0
click at [217, 60] on div "顧客姓名/手機號碼/編號 顧客姓名/手機號碼/編號" at bounding box center [211, 64] width 73 height 16
click at [209, 83] on li "沒客資/0900111444/000000000" at bounding box center [211, 80] width 73 height 10
type input "沒客資/0900111444/000000000"
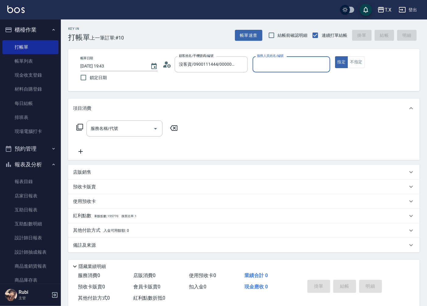
type input "0"
type input "Lena-11"
type button "true"
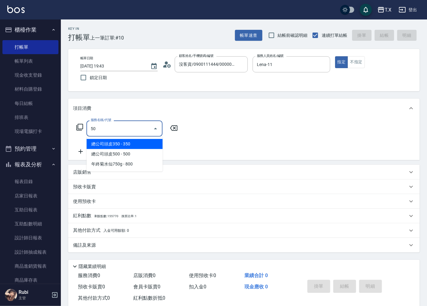
type input "501"
type input "100"
type input "染髮(501)"
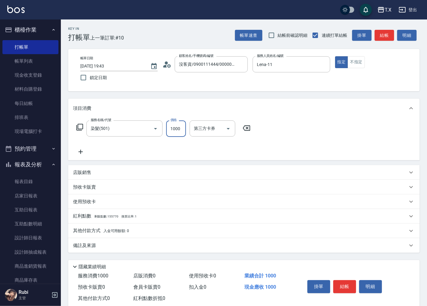
type input "1"
type input "0"
type input "148"
type input "140"
type input "1488"
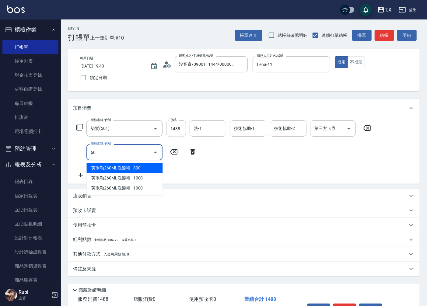
type input "601"
type input "170"
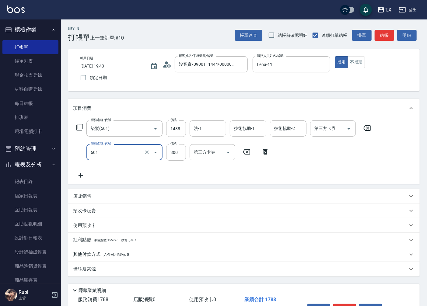
type input "自備護髮(601)"
type input "6"
type input "140"
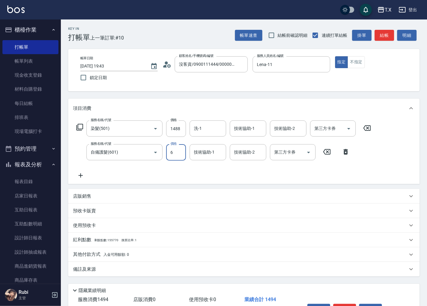
type input "60"
type input "150"
type input "600"
type input "200"
type input "600"
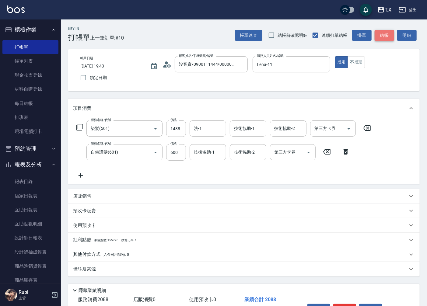
click at [379, 37] on button "結帳" at bounding box center [384, 35] width 19 height 11
type input "[DATE] 20:03"
type input "0"
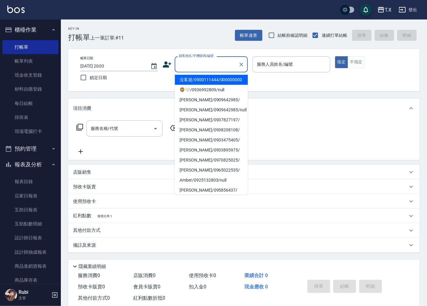
click at [211, 63] on input "顧客姓名/手機號碼/編號" at bounding box center [207, 64] width 58 height 11
click at [205, 83] on li "沒客資/0900111444/000000000" at bounding box center [211, 80] width 73 height 10
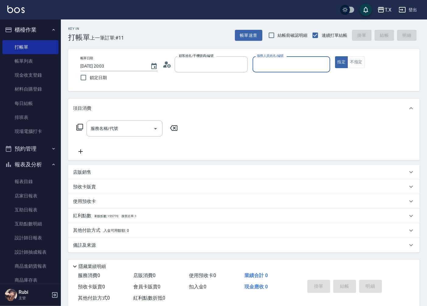
type input "沒客資/0900111444/000000000"
type input "Lena-11"
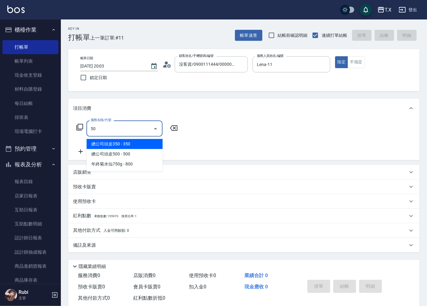
type input "501"
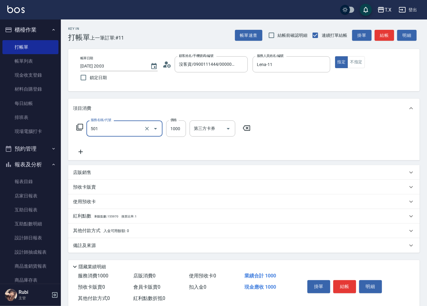
type input "100"
type input "染髮(501)"
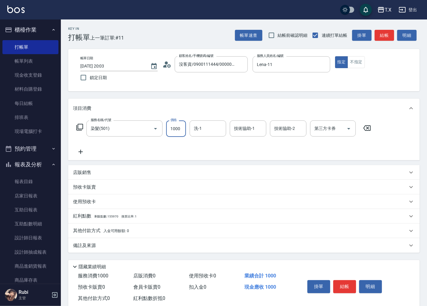
type input "1"
type input "0"
type input "188"
type input "10"
type input "1888"
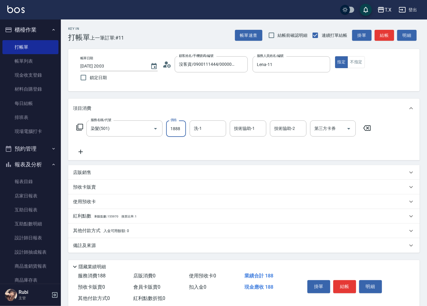
type input "180"
type input "1888"
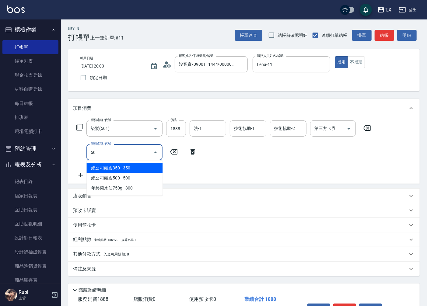
type input "503"
type input "280"
type input "局部髮(503)"
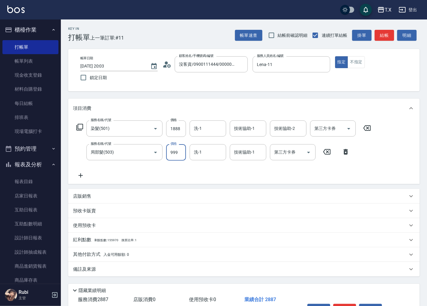
type input "5"
type input "180"
type input "50"
type input "190"
type input "500"
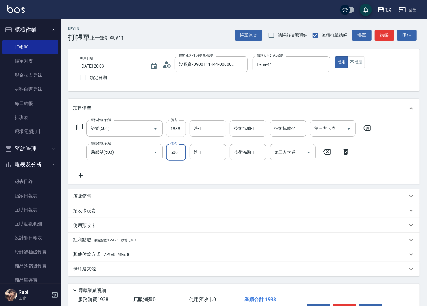
type input "230"
type input "500"
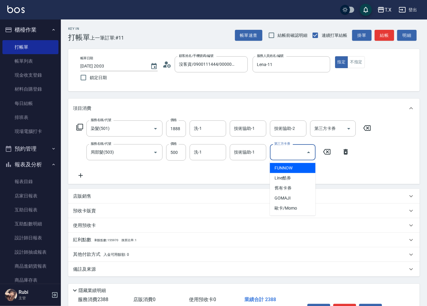
type input "FUNNOW"
type input "180"
type input "FUNNOW"
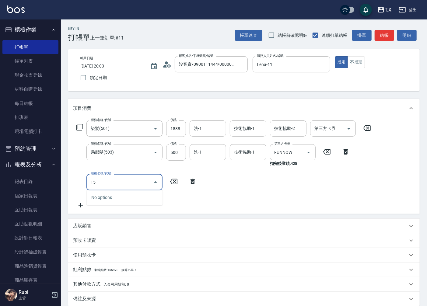
type input "1"
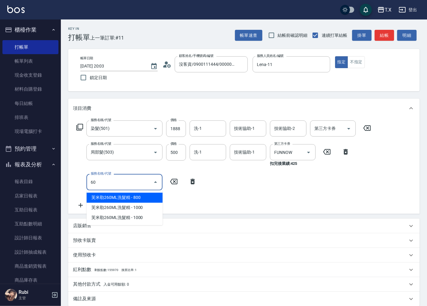
type input "609"
type input "300"
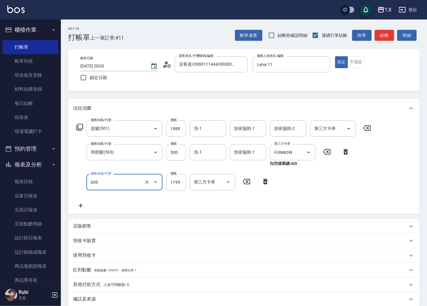
type input "自備三段(609)"
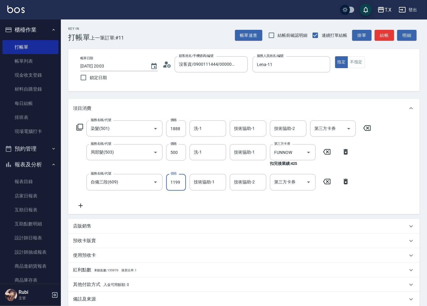
type input "1"
type input "180"
type input "15"
type input "190"
type input "150"
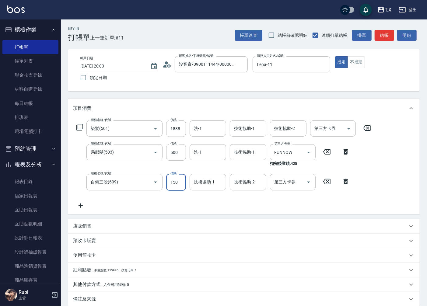
type input "200"
type input "1500"
type input "330"
type input "1500"
click at [322, 154] on icon at bounding box center [327, 151] width 15 height 7
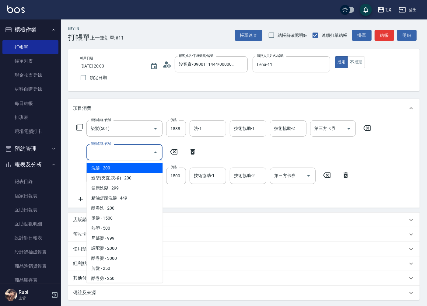
click at [124, 151] on input "服務名稱/代號" at bounding box center [120, 152] width 62 height 11
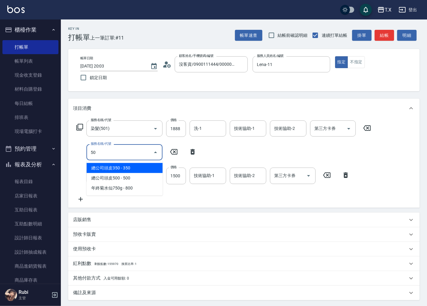
type input "503"
type input "430"
type input "局部髮(503)"
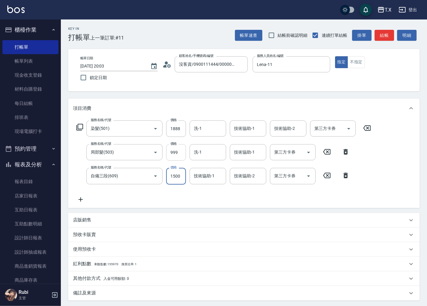
click at [175, 155] on input "999" at bounding box center [176, 152] width 20 height 16
type input "5"
type input "330"
type input "50"
type input "340"
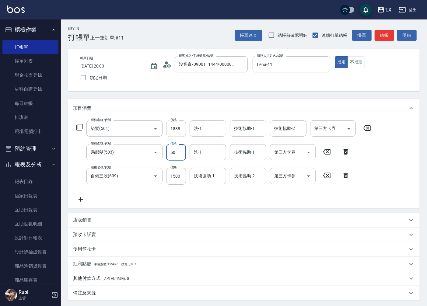
type input "500"
type input "380"
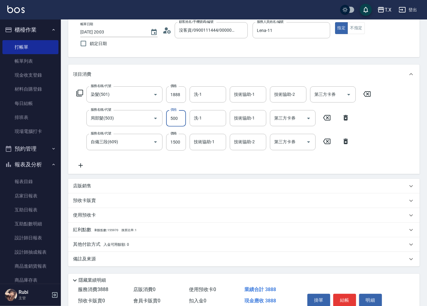
scroll to position [62, 0]
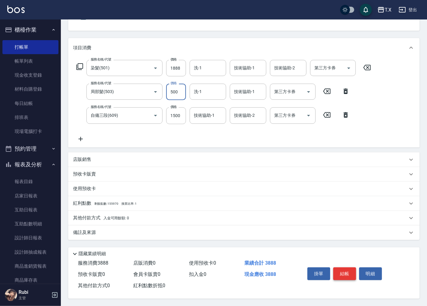
type input "500"
click at [340, 270] on button "結帳" at bounding box center [345, 274] width 23 height 13
type input "2025/09/10 20:10"
type input "0"
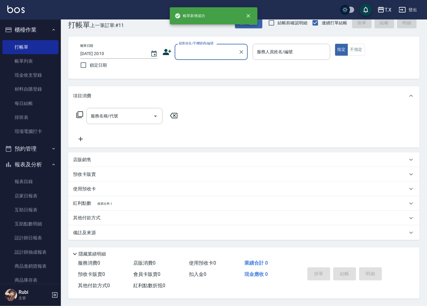
scroll to position [0, 0]
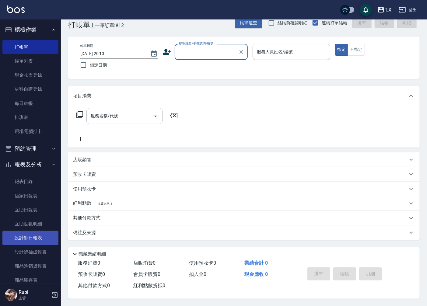
click at [41, 235] on link "設計師日報表" at bounding box center [30, 238] width 56 height 14
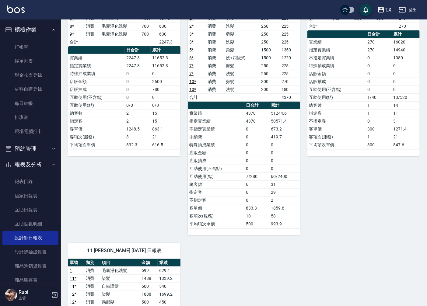
scroll to position [228, 0]
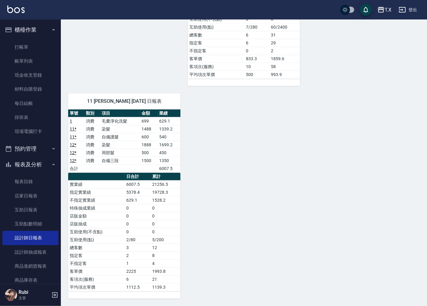
click at [71, 161] on link "12 *" at bounding box center [73, 160] width 7 height 5
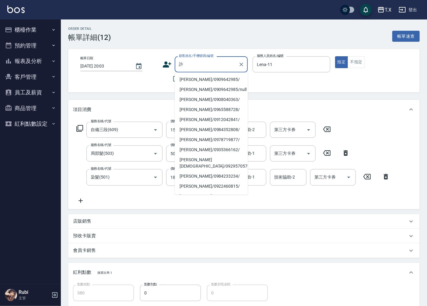
scroll to position [20, 0]
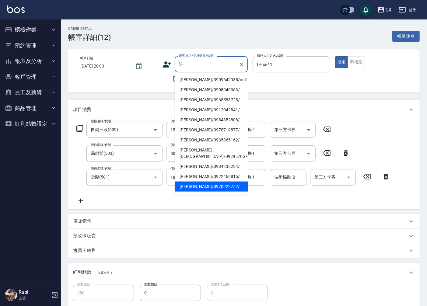
type input "[PERSON_NAME]/0970222752/"
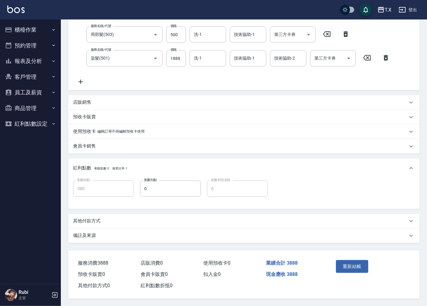
scroll to position [121, 0]
click at [352, 264] on button "重新結帳" at bounding box center [352, 266] width 32 height 13
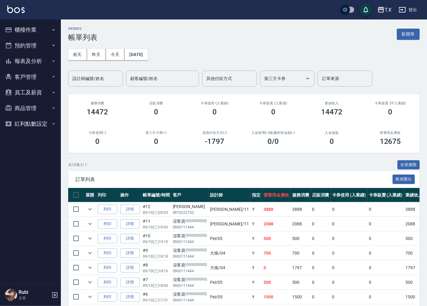
click at [38, 59] on button "報表及分析" at bounding box center [30, 61] width 56 height 16
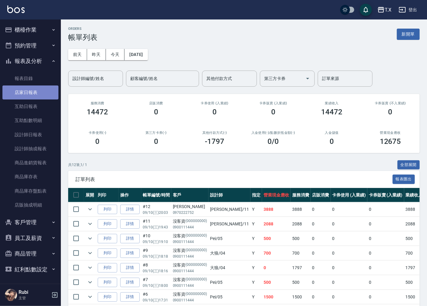
click at [37, 93] on link "店家日報表" at bounding box center [30, 93] width 56 height 14
